Goal: Find contact information: Find contact information

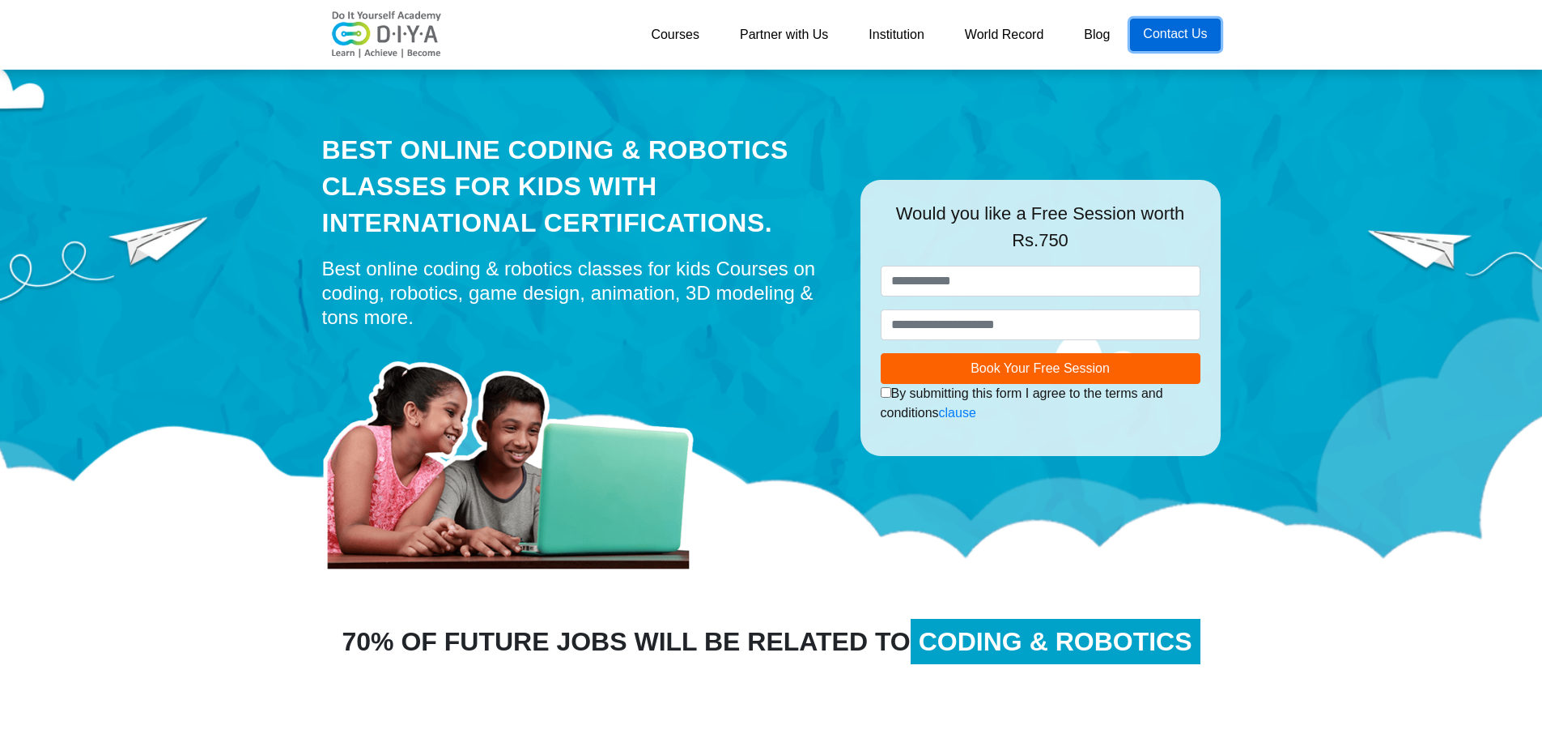
click at [1184, 28] on link "Contact Us" at bounding box center [1175, 35] width 90 height 32
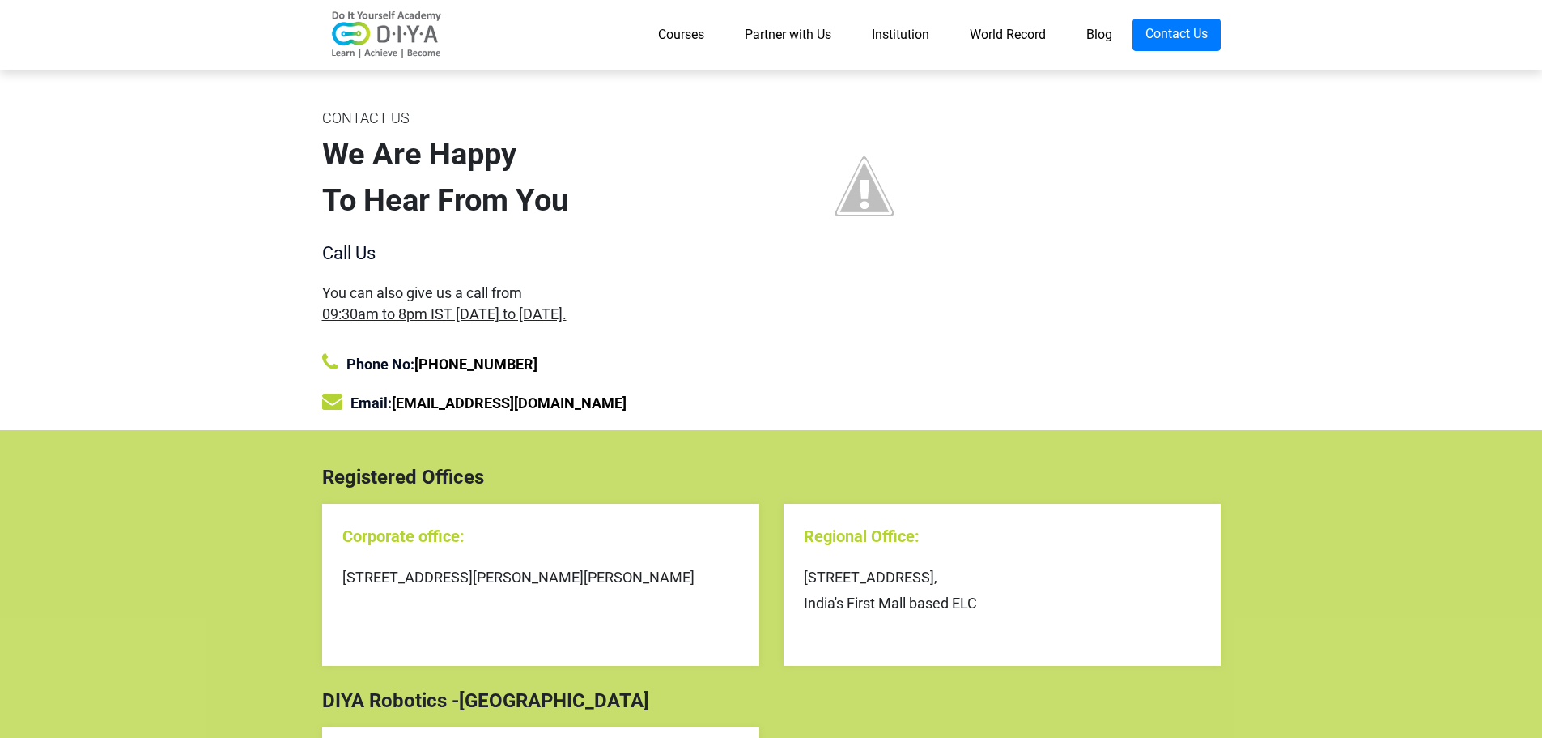
drag, startPoint x: 346, startPoint y: 575, endPoint x: 669, endPoint y: 606, distance: 324.5
click at [669, 590] on div "[STREET_ADDRESS][PERSON_NAME][PERSON_NAME]" at bounding box center [540, 577] width 397 height 26
copy div "[STREET_ADDRESS][PERSON_NAME][PERSON_NAME]"
click at [692, 40] on link "Courses" at bounding box center [681, 35] width 87 height 32
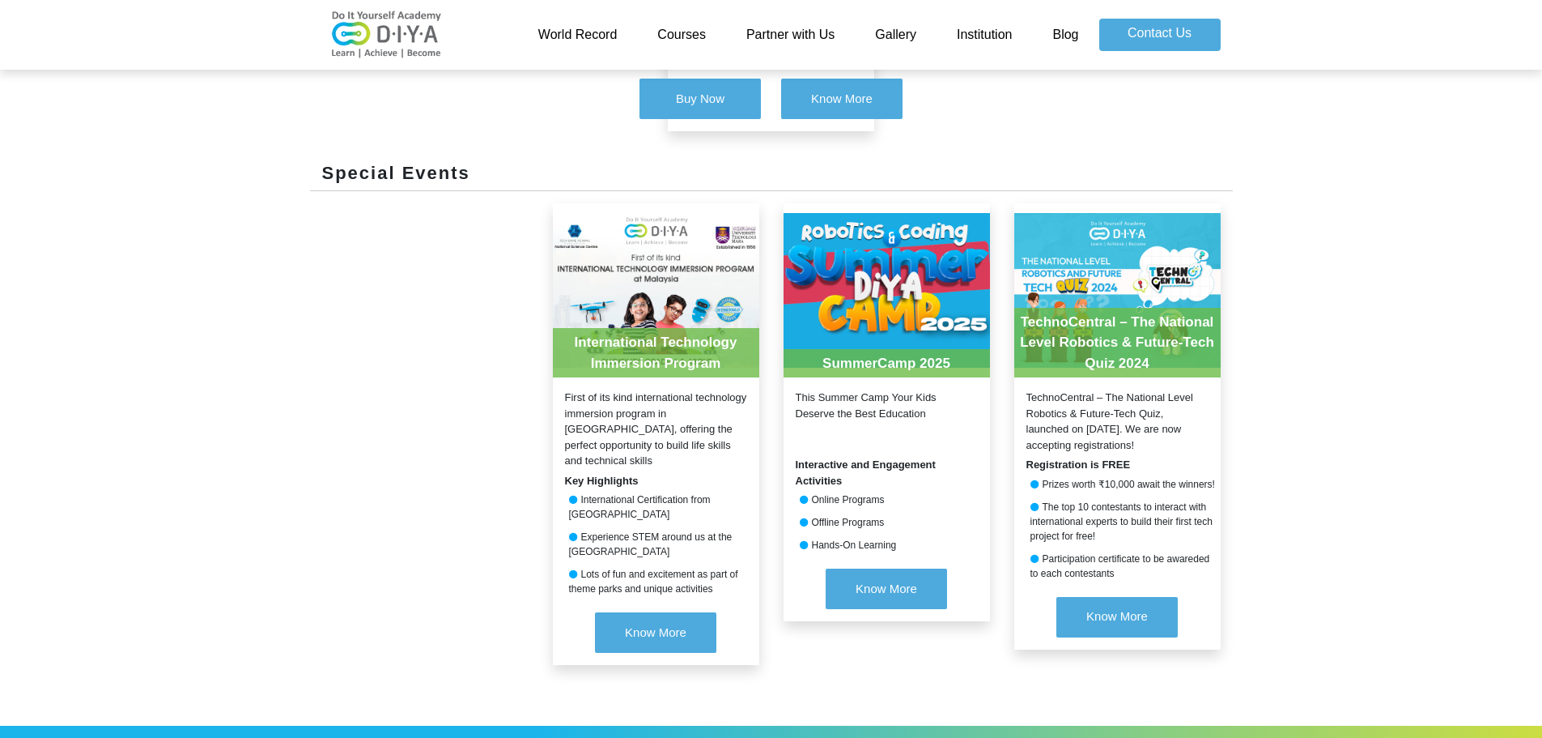
scroll to position [2043, 0]
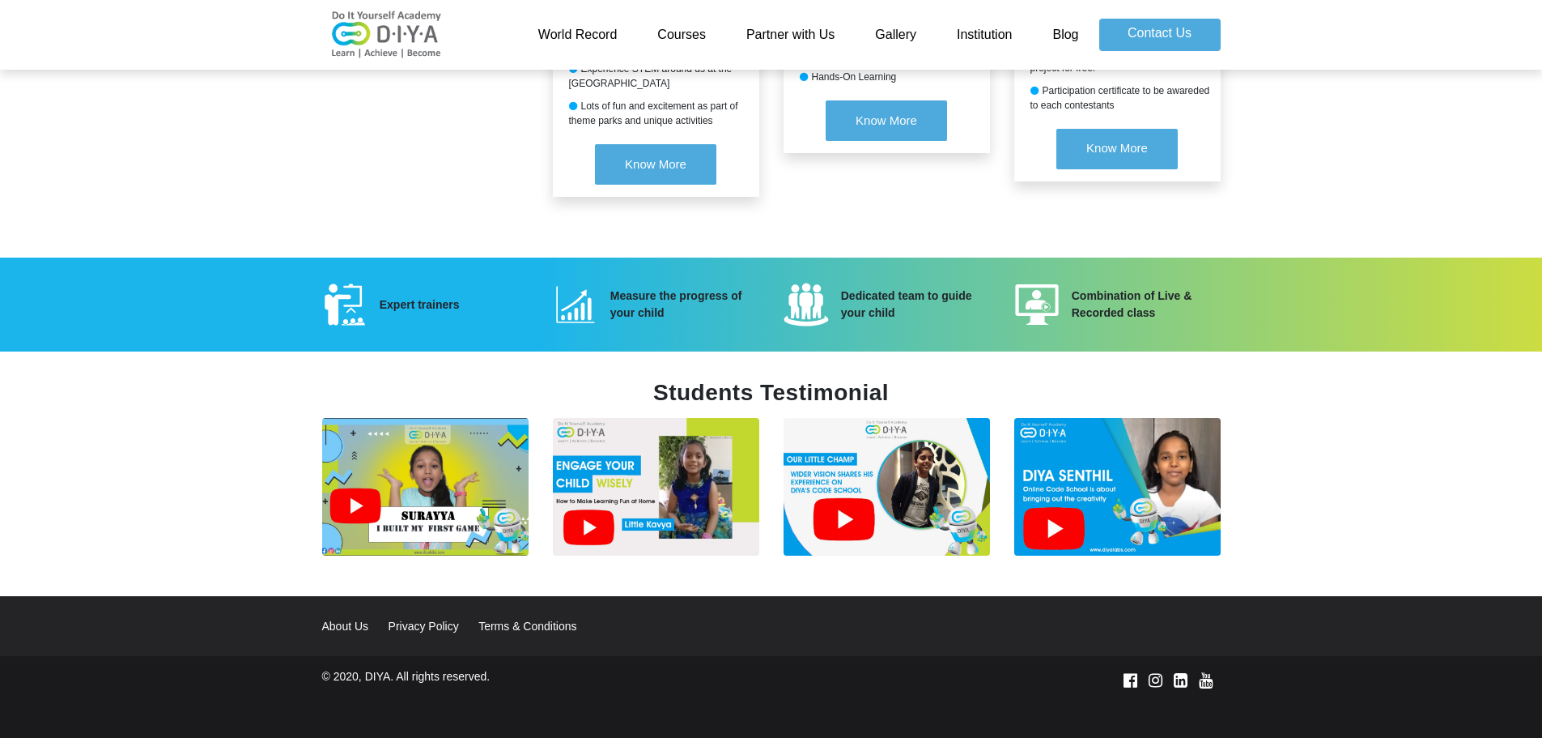
click at [349, 619] on link "About Us" at bounding box center [353, 625] width 63 height 13
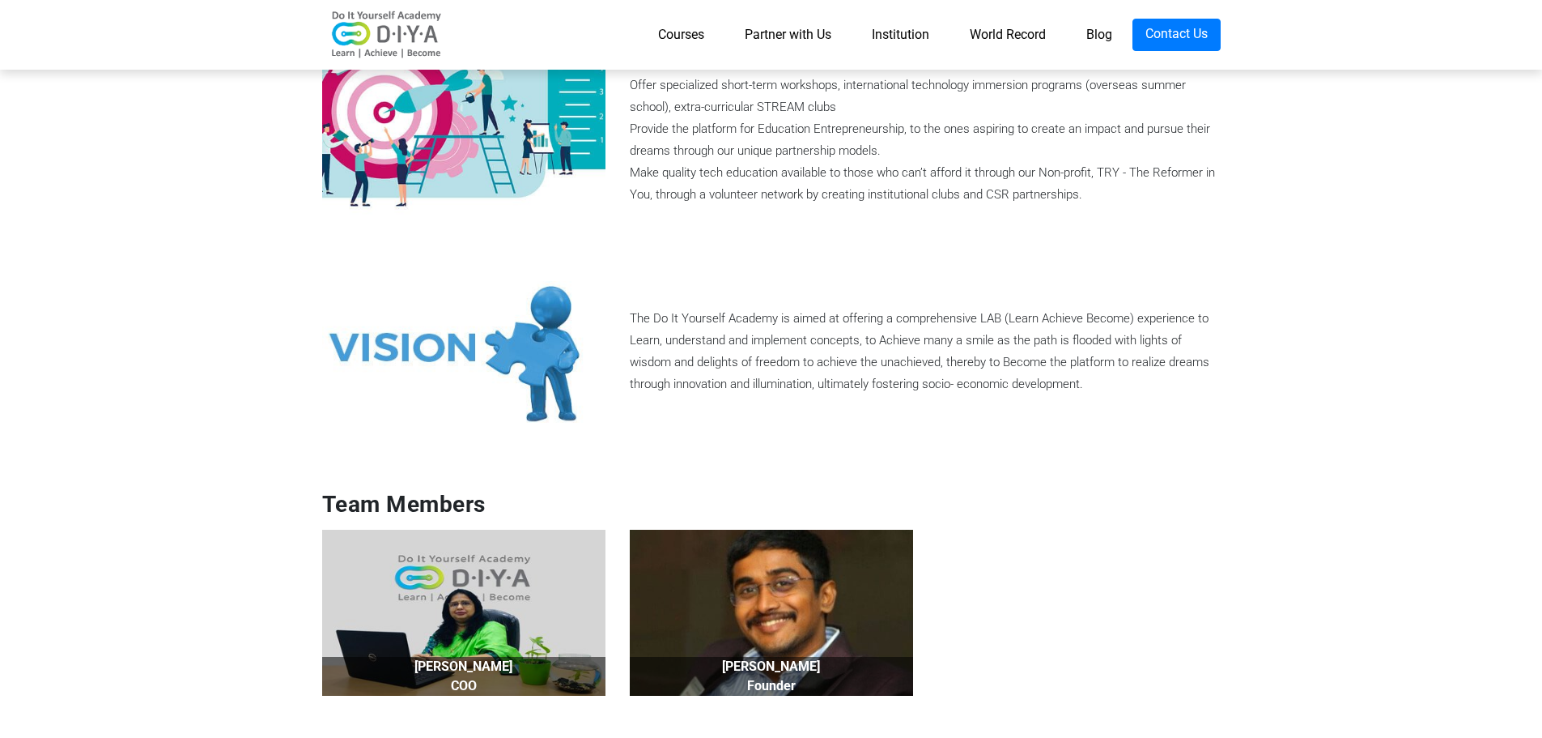
scroll to position [873, 0]
click at [470, 577] on img at bounding box center [463, 612] width 283 height 167
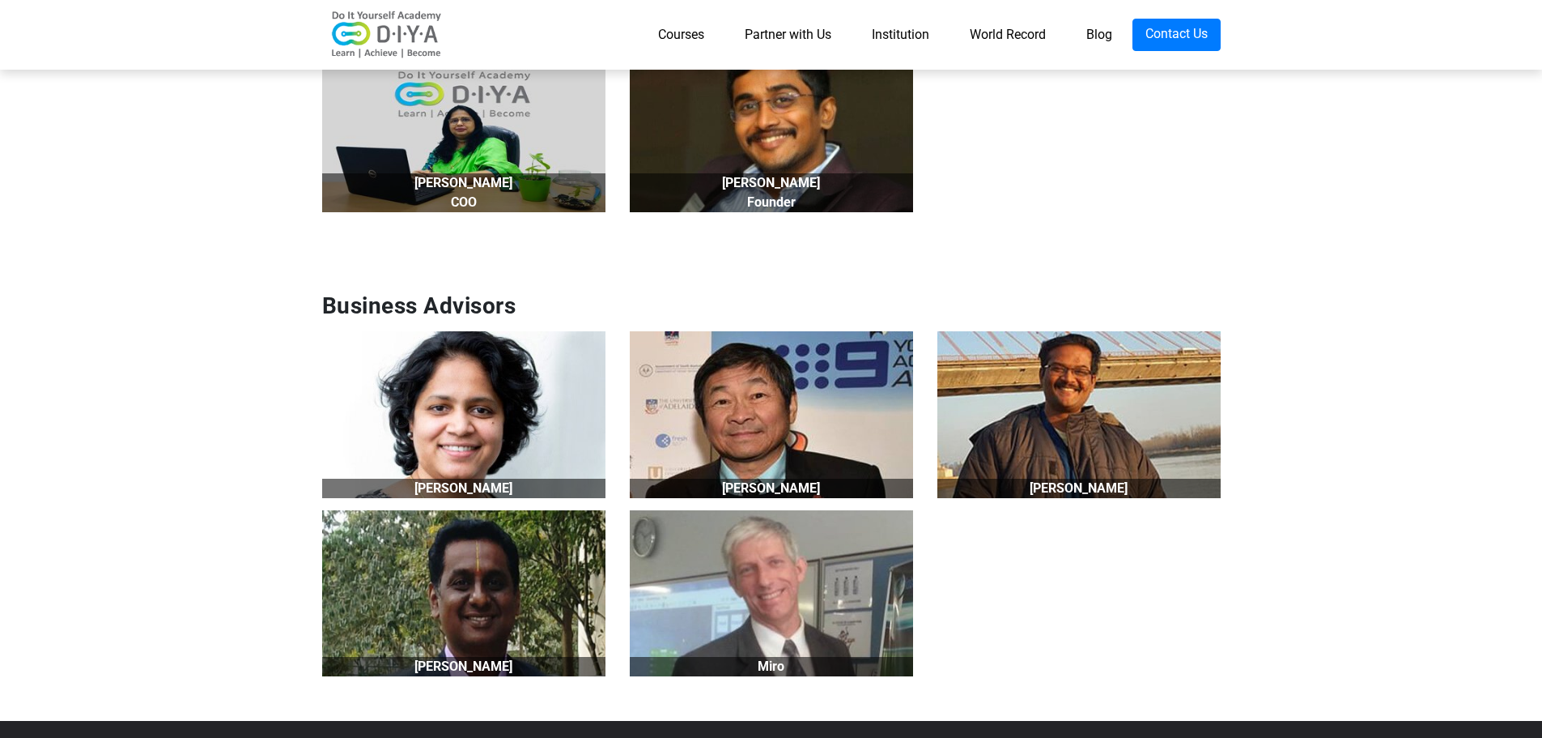
scroll to position [1356, 0]
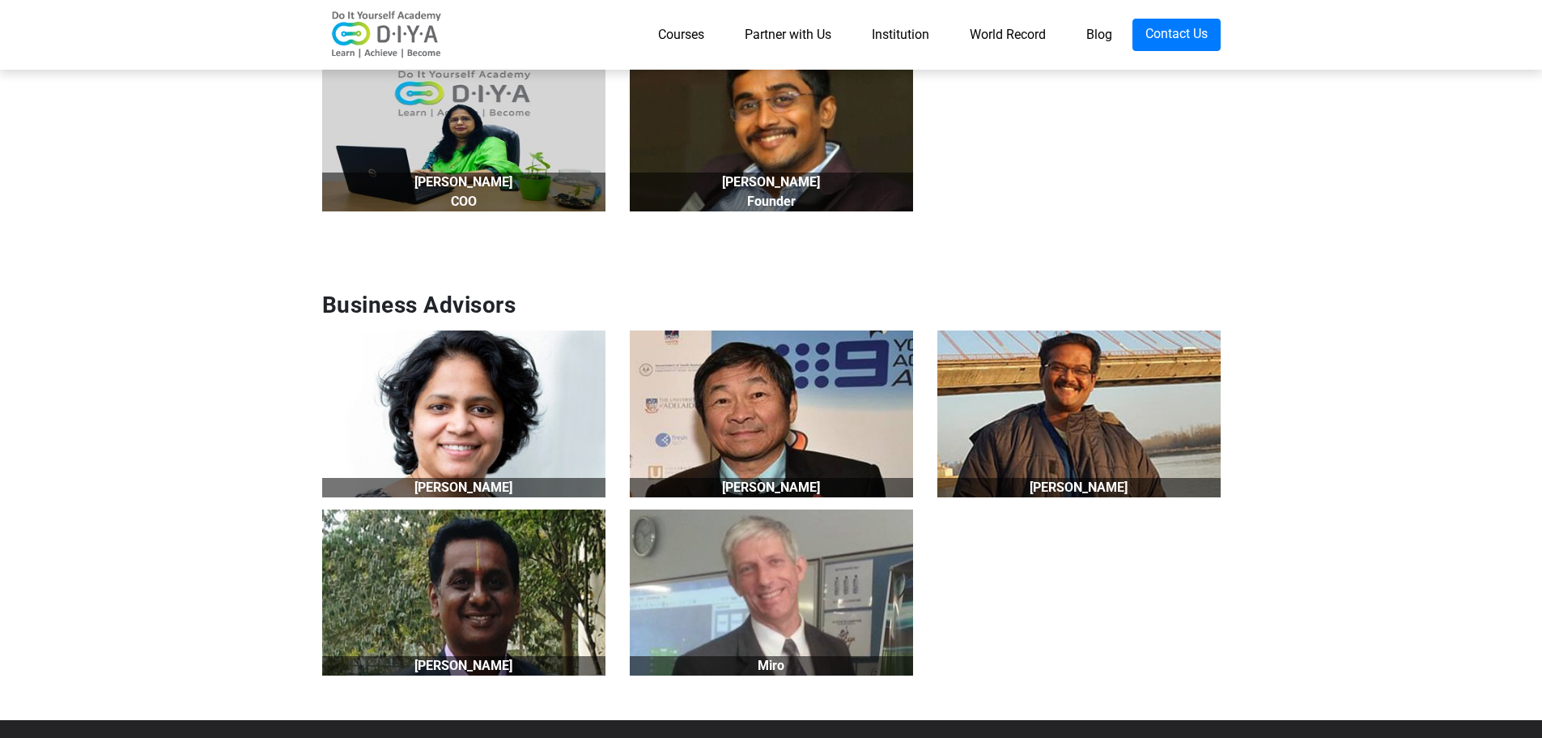
click at [1352, 390] on section "Business Advisors Nithya Prabu Peng Choo Francis Regan Varadarajan Sridharan Mi…" at bounding box center [771, 488] width 1542 height 464
click at [1349, 593] on section "Business Advisors Nithya Prabu Peng Choo Francis Regan Varadarajan Sridharan Mi…" at bounding box center [771, 488] width 1542 height 464
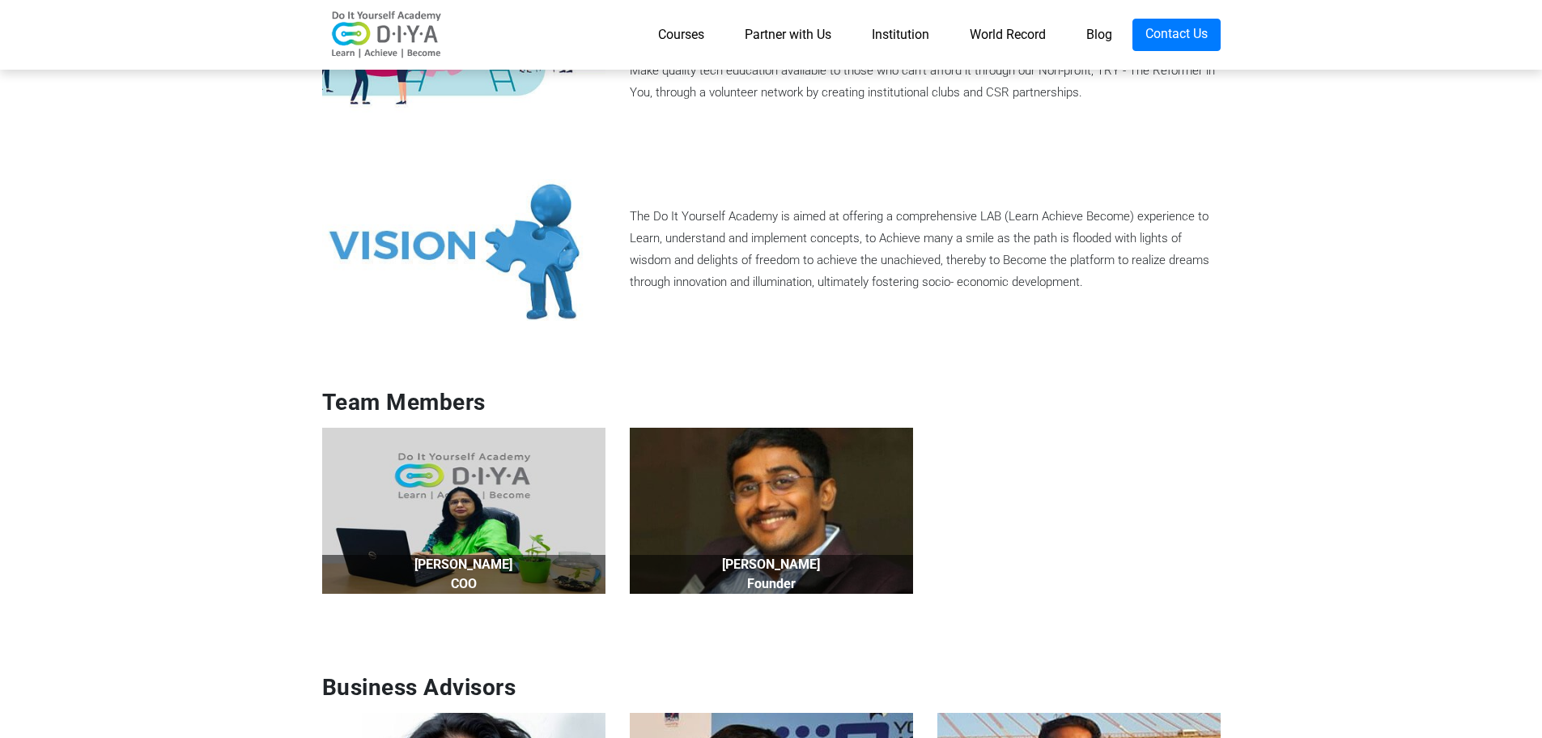
scroll to position [973, 0]
